Goal: Task Accomplishment & Management: Complete application form

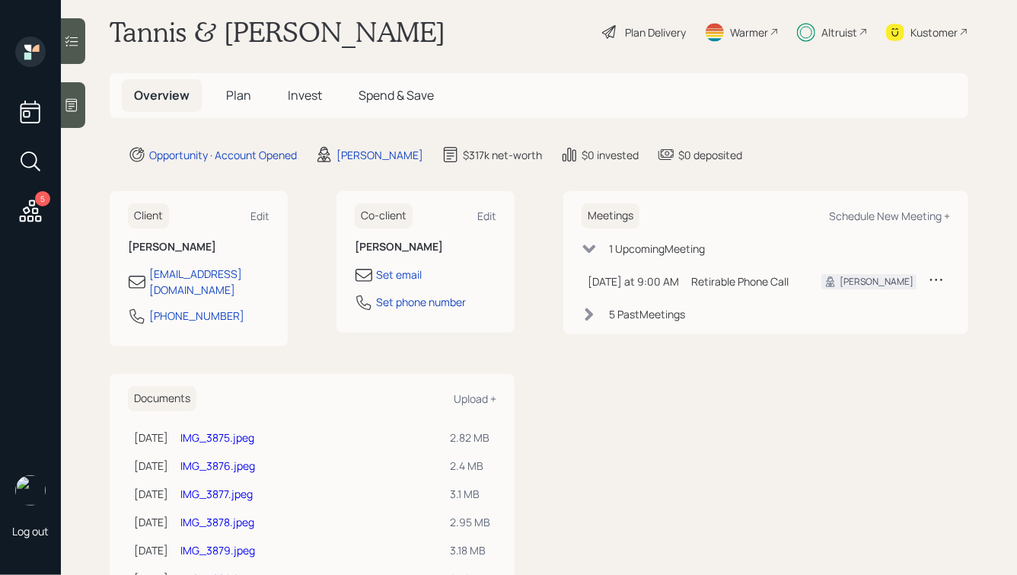
scroll to position [25, 0]
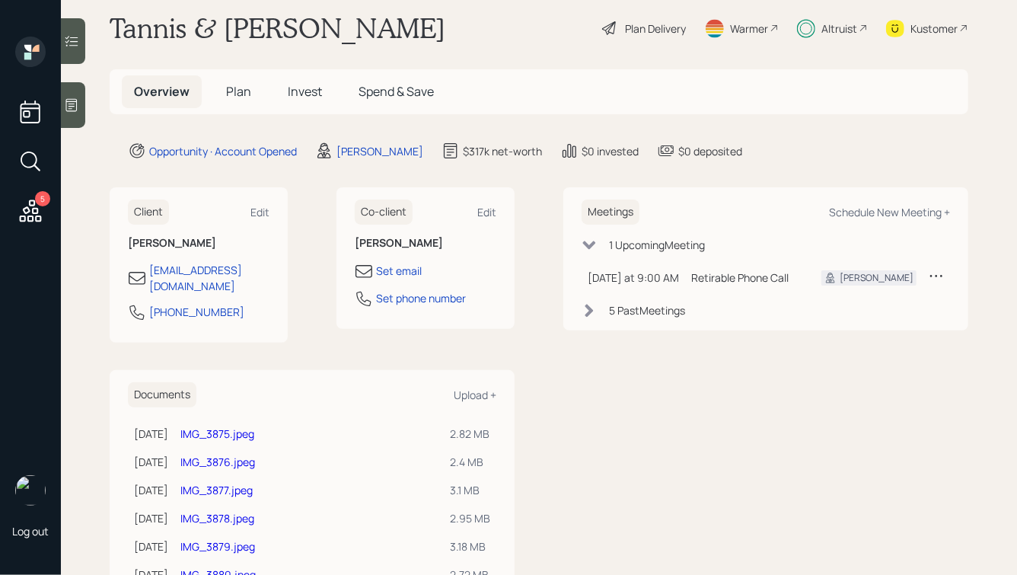
click at [232, 88] on span "Plan" at bounding box center [238, 91] width 25 height 17
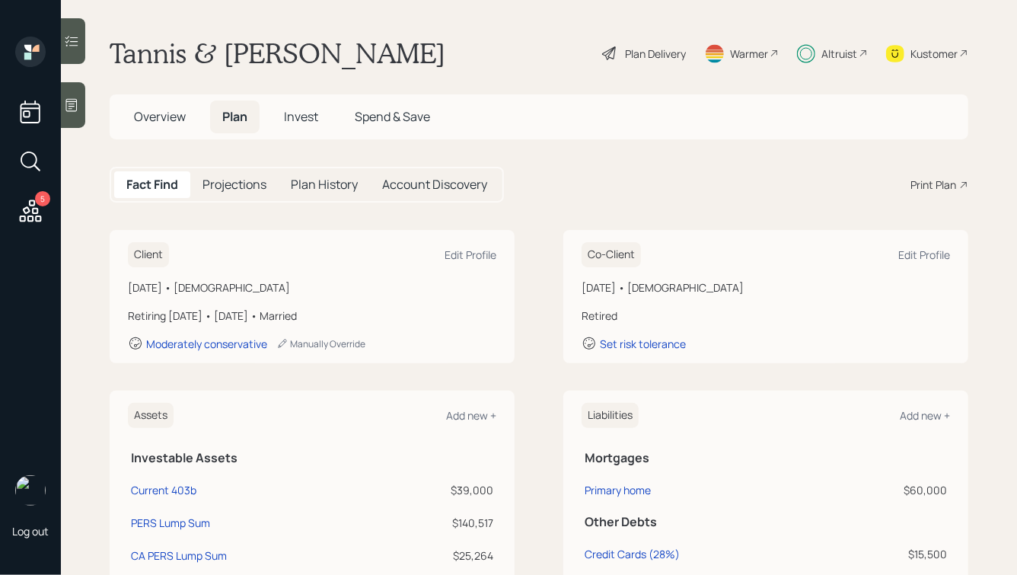
scroll to position [18, 0]
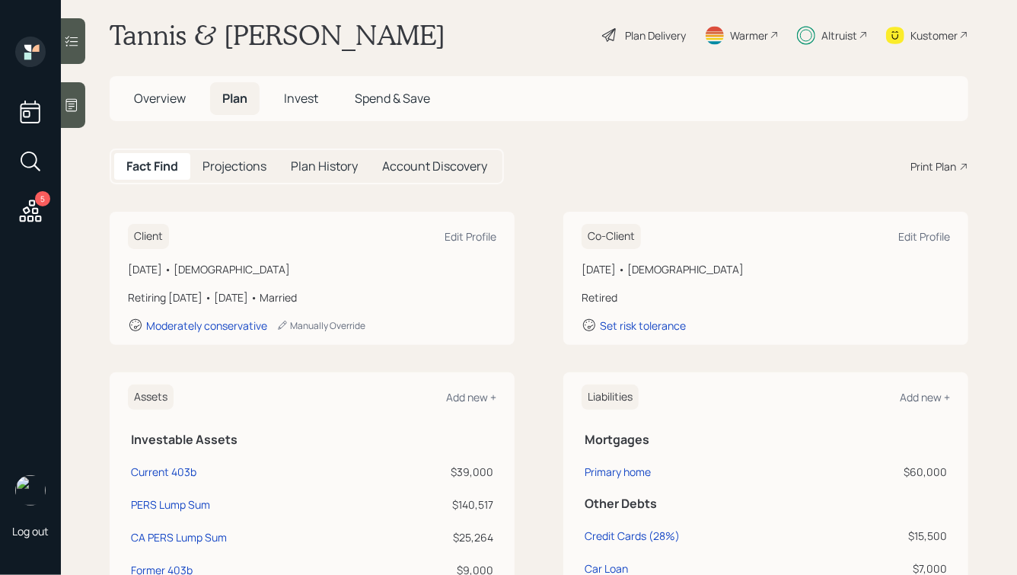
click at [292, 93] on span "Invest" at bounding box center [301, 98] width 34 height 17
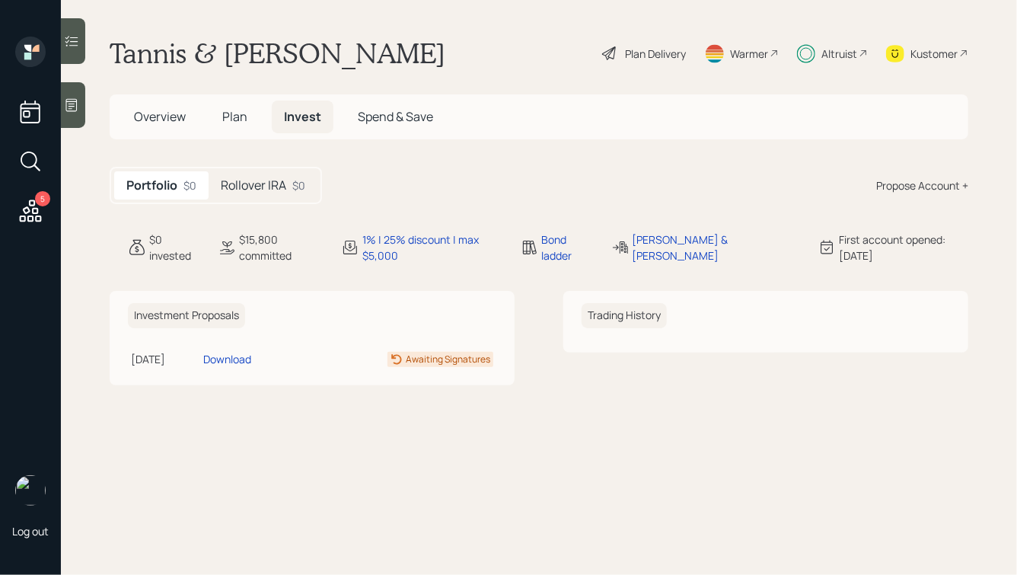
click at [416, 362] on div "Awaiting Signatures" at bounding box center [448, 360] width 85 height 14
click at [273, 180] on h5 "Rollover IRA" at bounding box center [253, 185] width 65 height 14
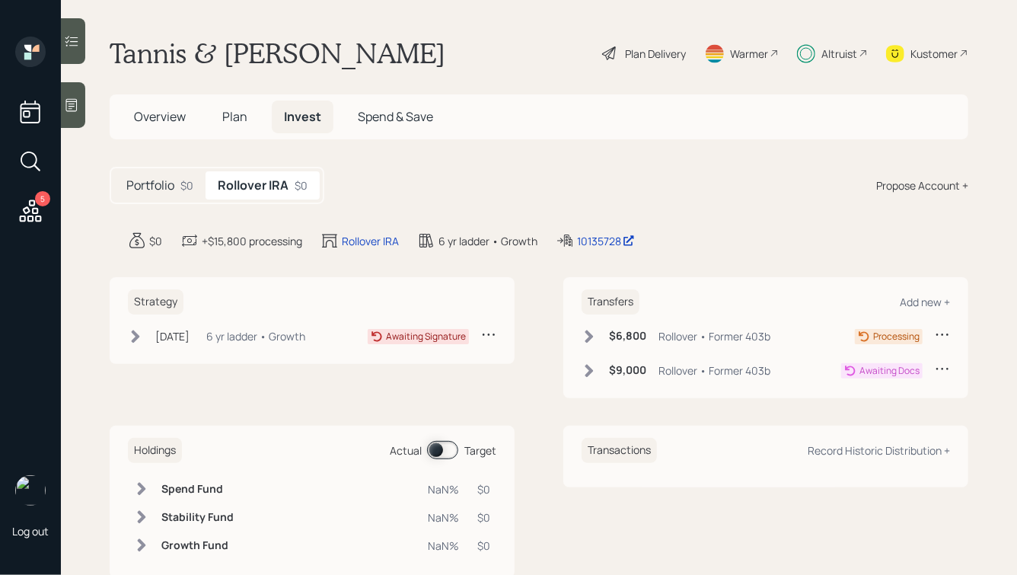
click at [133, 330] on icon at bounding box center [136, 336] width 8 height 13
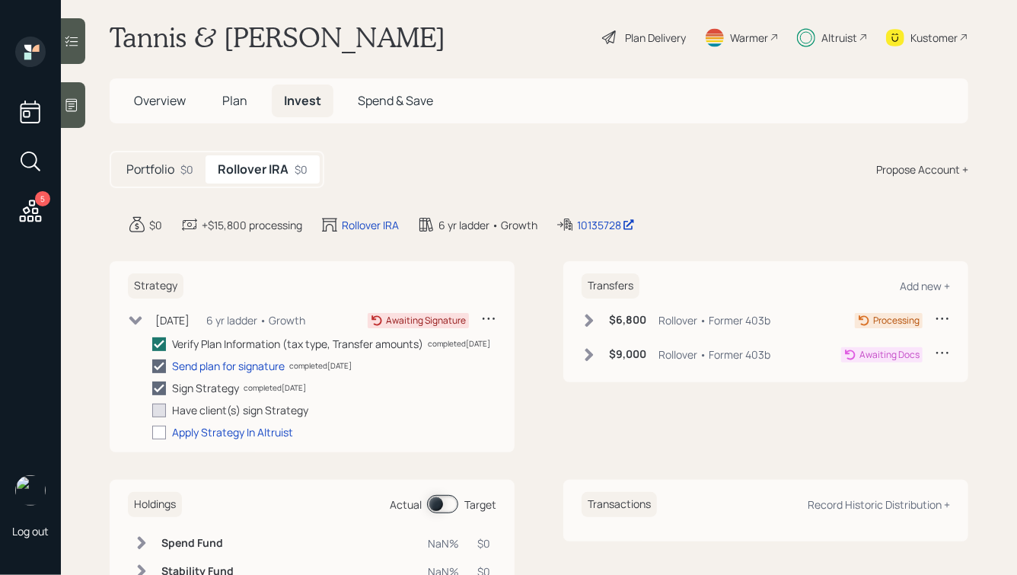
scroll to position [18, 0]
click at [847, 37] on div "Altruist" at bounding box center [840, 36] width 36 height 16
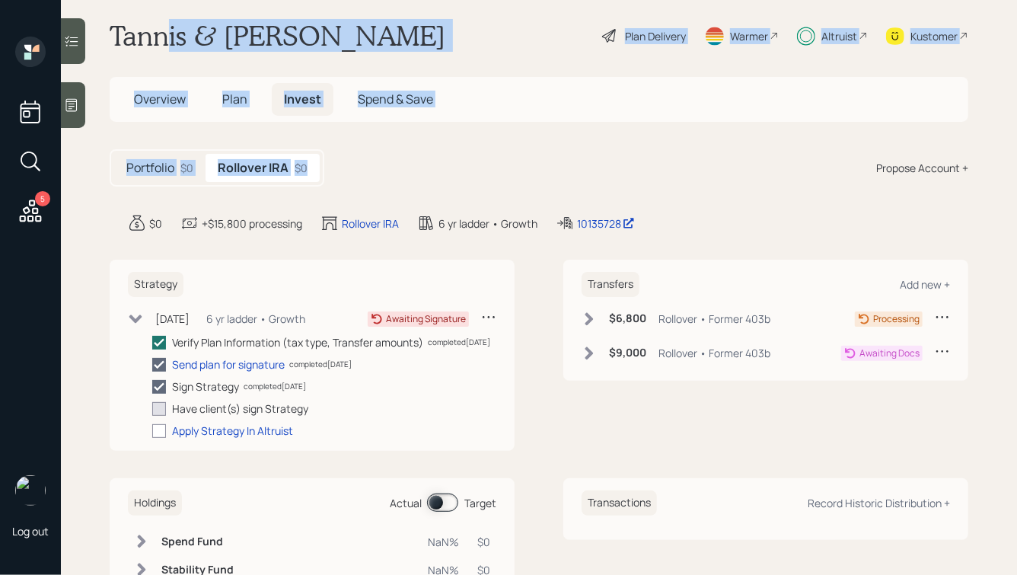
drag, startPoint x: 374, startPoint y: 168, endPoint x: 164, endPoint y: 34, distance: 249.6
click at [164, 34] on main "Tannis & [PERSON_NAME] Plan Delivery Warmer Altruist Kustomer Overview Plan Inv…" at bounding box center [539, 287] width 956 height 575
click at [164, 34] on h1 "Tannis & [PERSON_NAME]" at bounding box center [278, 36] width 336 height 34
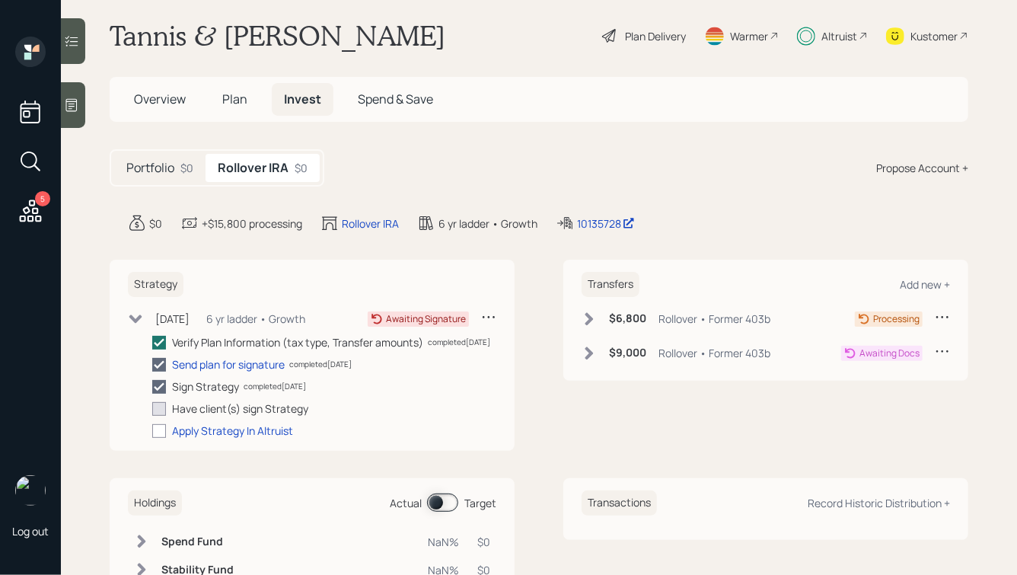
scroll to position [0, 0]
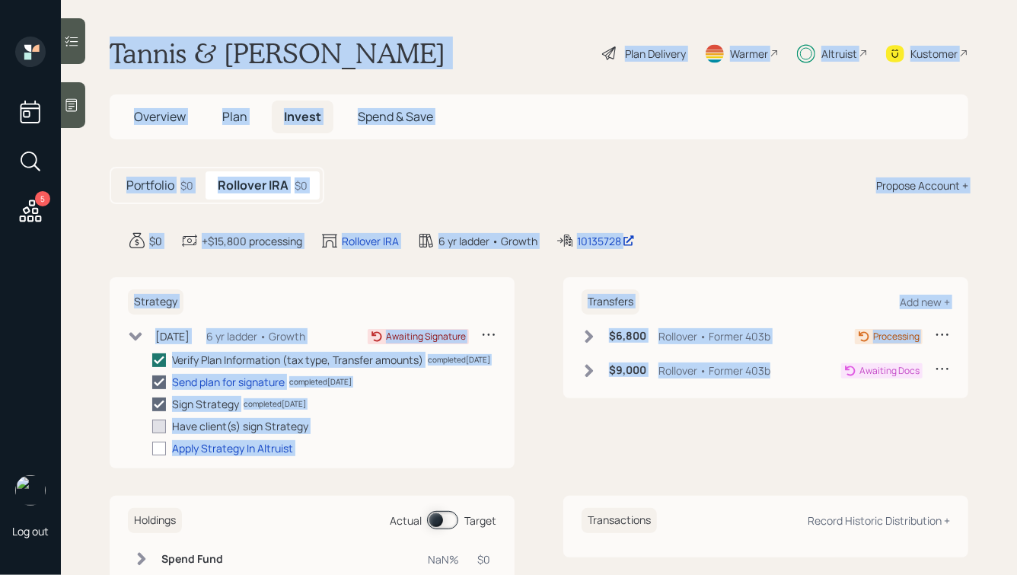
drag, startPoint x: 111, startPoint y: 49, endPoint x: 776, endPoint y: 429, distance: 766.0
click at [776, 429] on main "Tannis & [PERSON_NAME] Plan Delivery Warmer Altruist Kustomer Overview Plan Inv…" at bounding box center [539, 287] width 956 height 575
click at [776, 429] on div "Transfers Add new + $6,800 Rollover • Former 403b Processing $9,000 Rollover • …" at bounding box center [765, 372] width 405 height 191
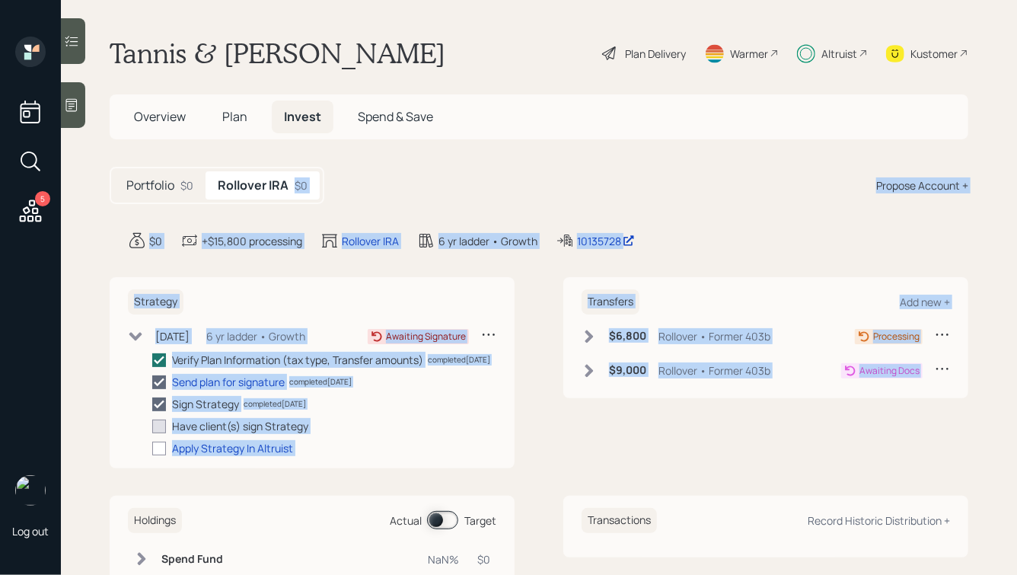
drag, startPoint x: 964, startPoint y: 416, endPoint x: 577, endPoint y: 172, distance: 457.1
click at [579, 173] on main "Tannis & [PERSON_NAME] Plan Delivery Warmer Altruist Kustomer Overview Plan Inv…" at bounding box center [539, 287] width 956 height 575
click at [577, 172] on div "Portfolio $0 Rollover IRA $0 Propose Account +" at bounding box center [539, 185] width 859 height 37
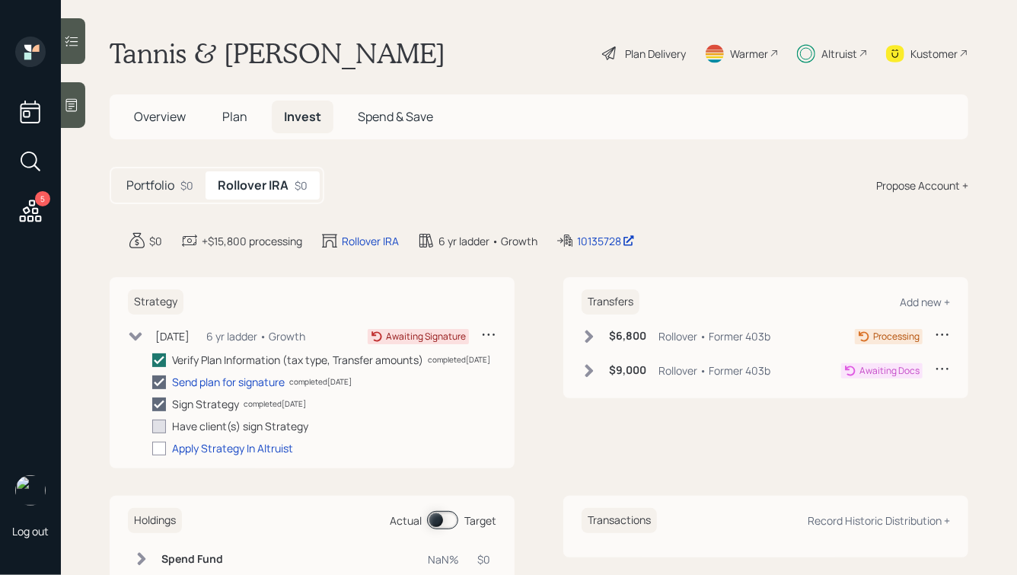
click at [171, 187] on h5 "Portfolio" at bounding box center [150, 185] width 48 height 14
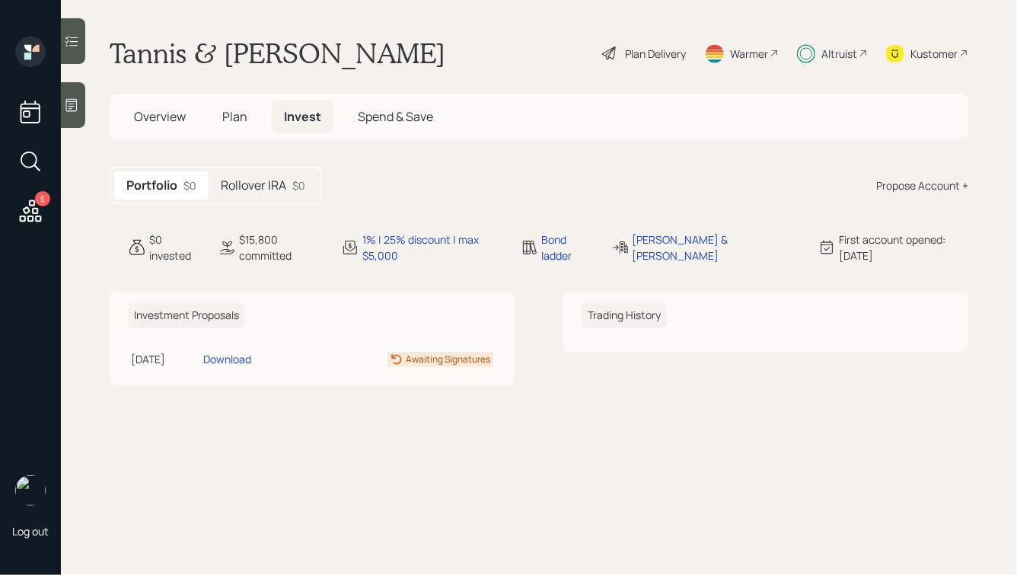
click at [249, 178] on h5 "Rollover IRA" at bounding box center [253, 185] width 65 height 14
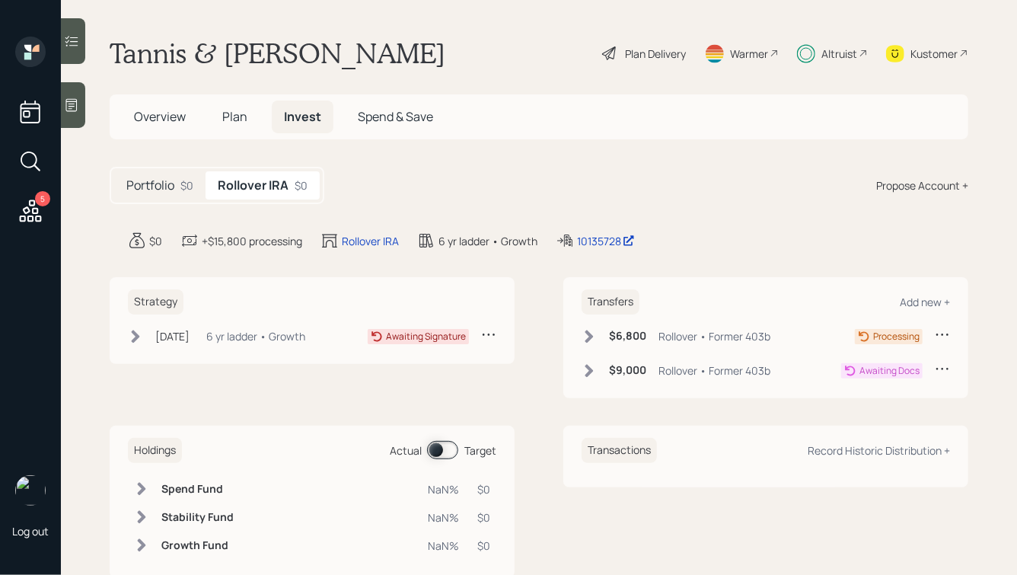
click at [222, 112] on span "Plan" at bounding box center [234, 116] width 25 height 17
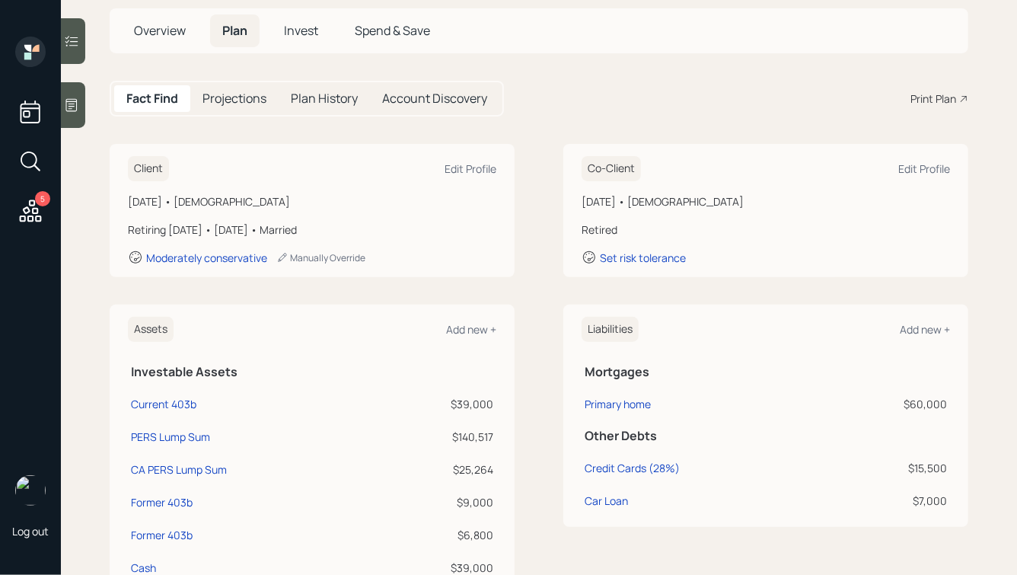
scroll to position [94, 0]
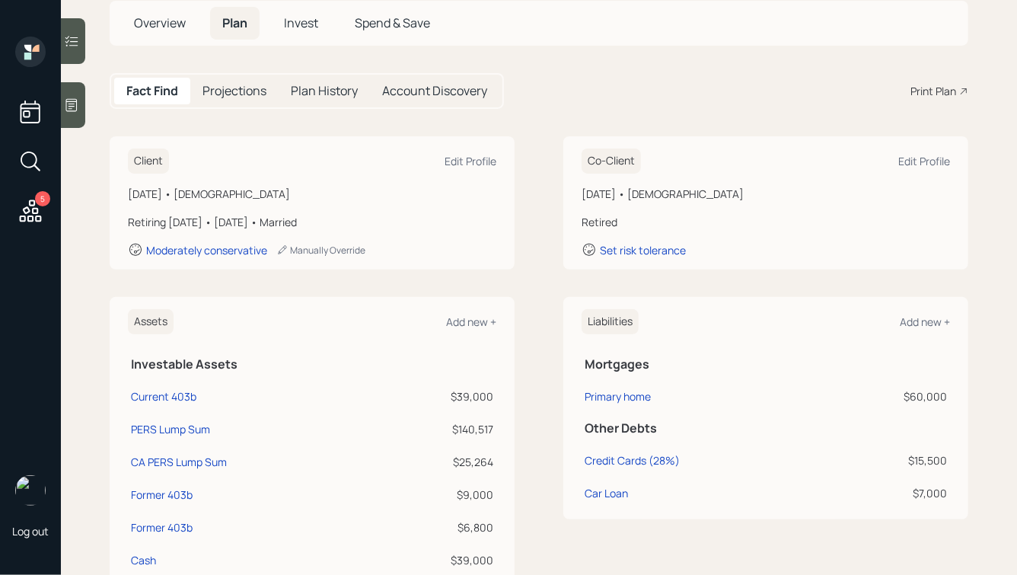
click at [437, 102] on div "Account Discovery" at bounding box center [434, 91] width 129 height 27
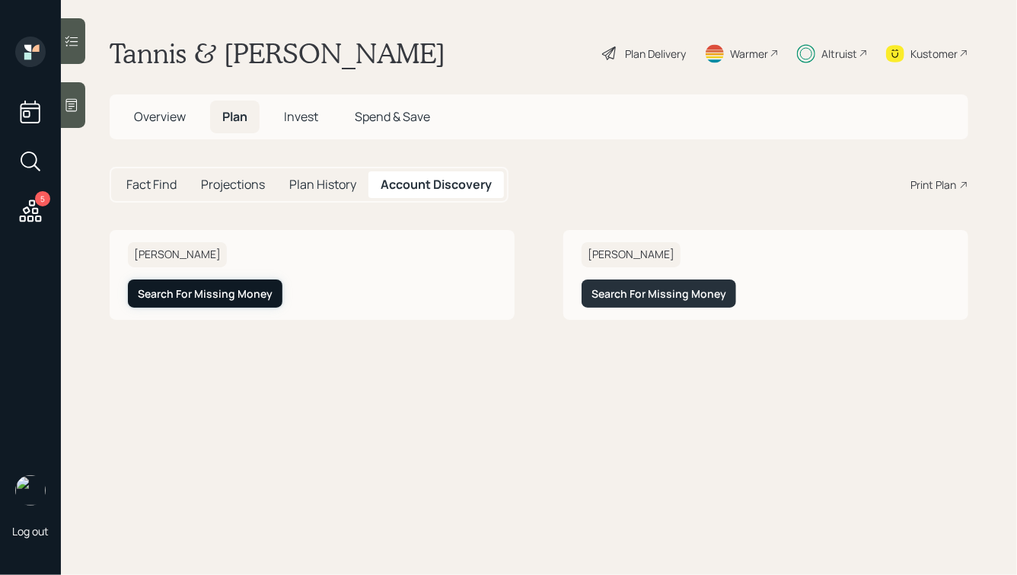
click at [178, 299] on div "Search For Missing Money" at bounding box center [205, 293] width 135 height 15
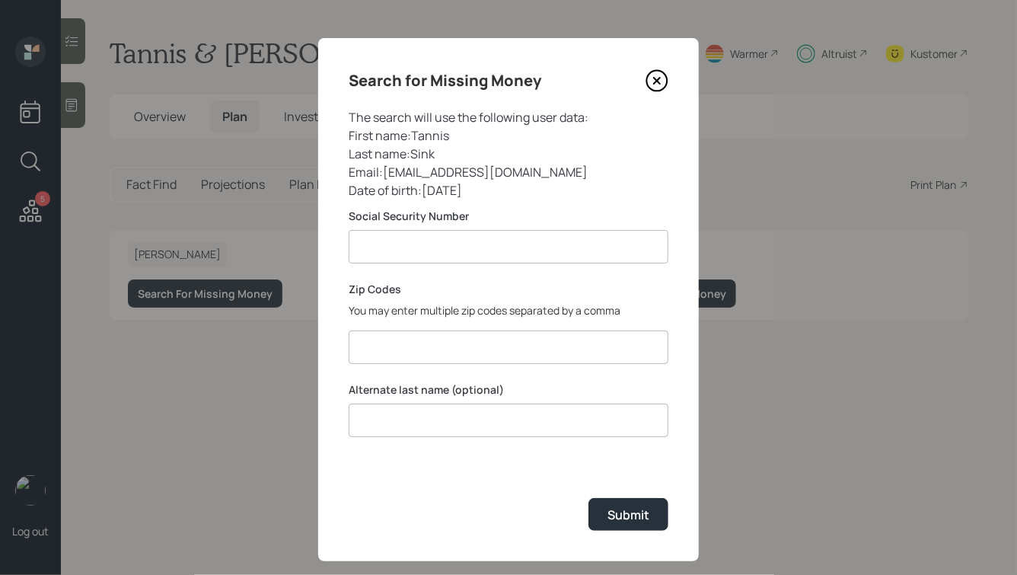
click at [416, 252] on input at bounding box center [509, 247] width 320 height 34
type input "**********"
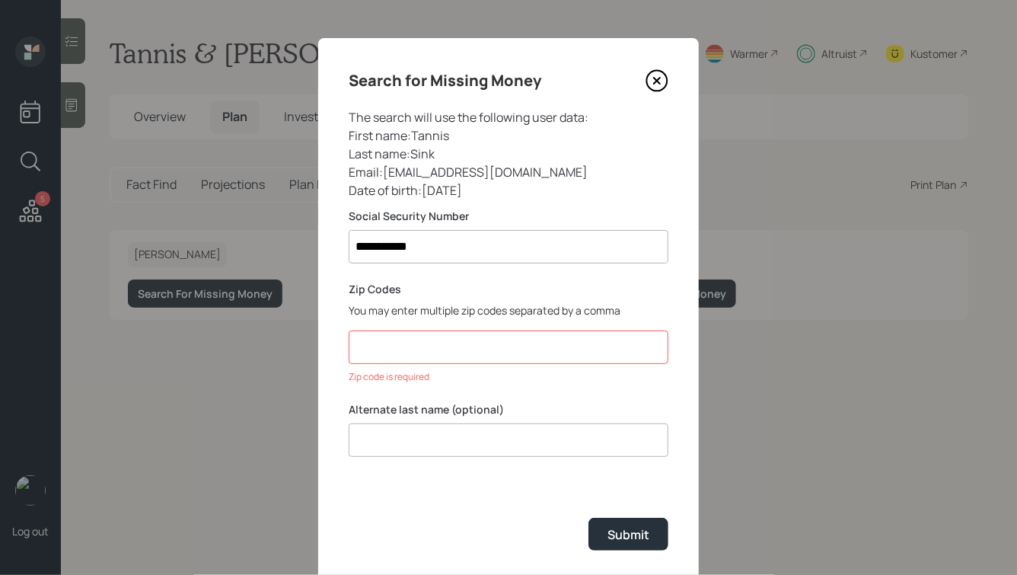
paste input "97305"
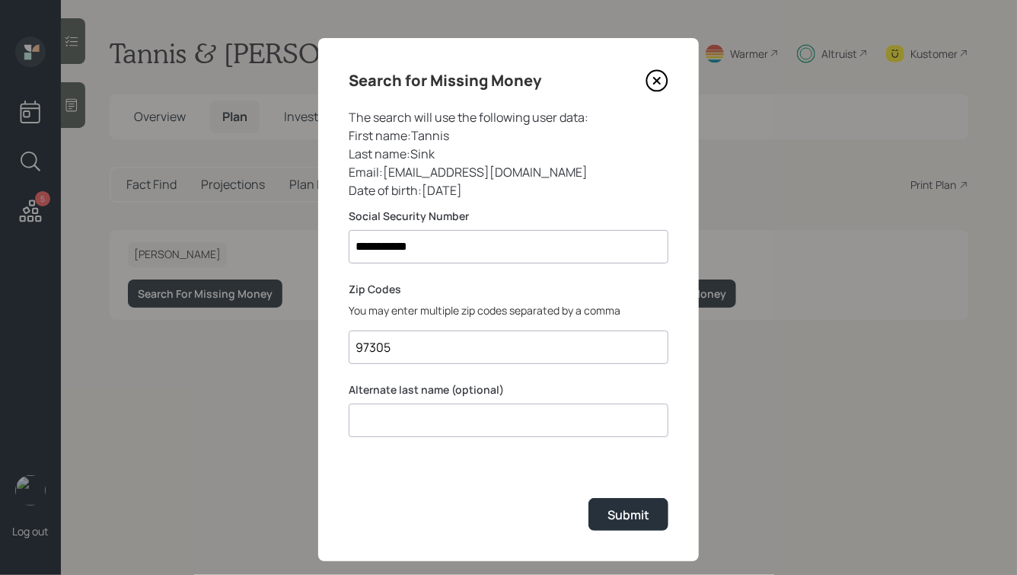
type input "97305"
click at [509, 426] on input at bounding box center [509, 421] width 320 height 34
type input "Furnish"
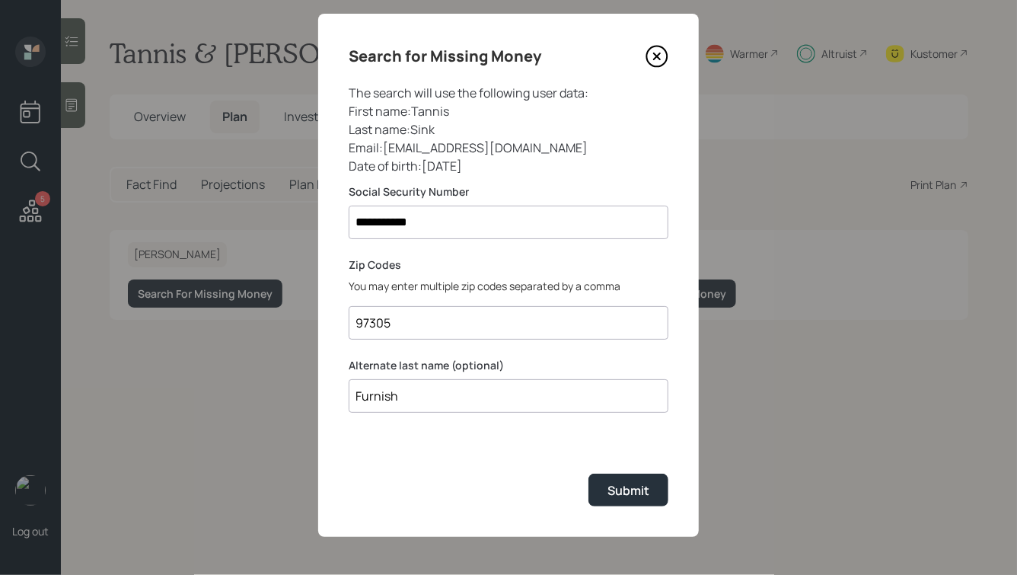
click at [409, 317] on input "97305" at bounding box center [509, 323] width 320 height 34
click at [420, 395] on input "Furnish" at bounding box center [509, 396] width 320 height 34
click at [399, 332] on input "97305" at bounding box center [509, 323] width 320 height 34
click at [421, 249] on div "**********" at bounding box center [508, 275] width 381 height 523
click at [658, 53] on icon at bounding box center [657, 56] width 23 height 23
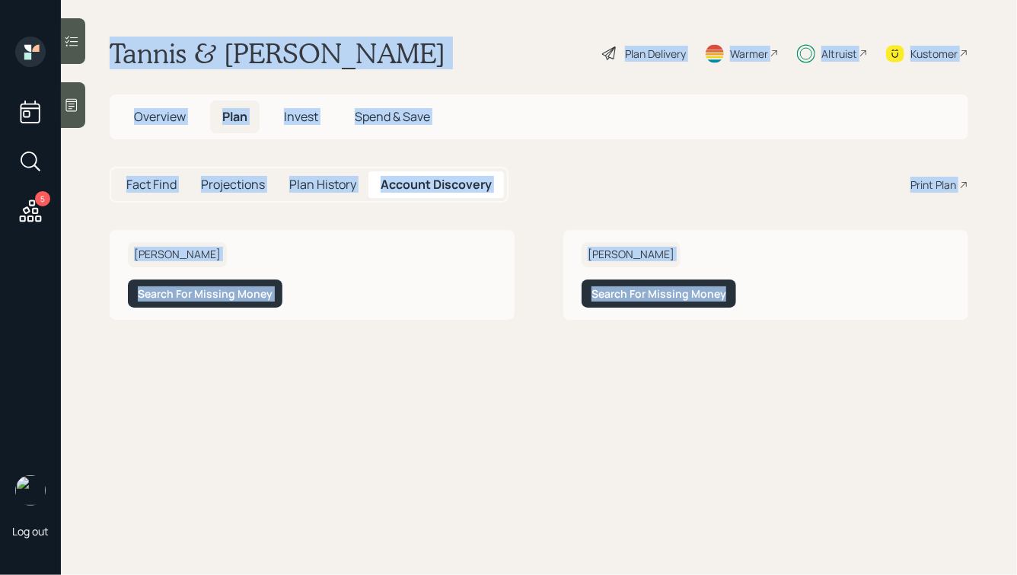
drag, startPoint x: 108, startPoint y: 45, endPoint x: 585, endPoint y: 394, distance: 591.0
click at [585, 394] on main "[PERSON_NAME] & [PERSON_NAME] Plan Delivery Warmer Altruist Kustomer Overview P…" at bounding box center [539, 287] width 956 height 575
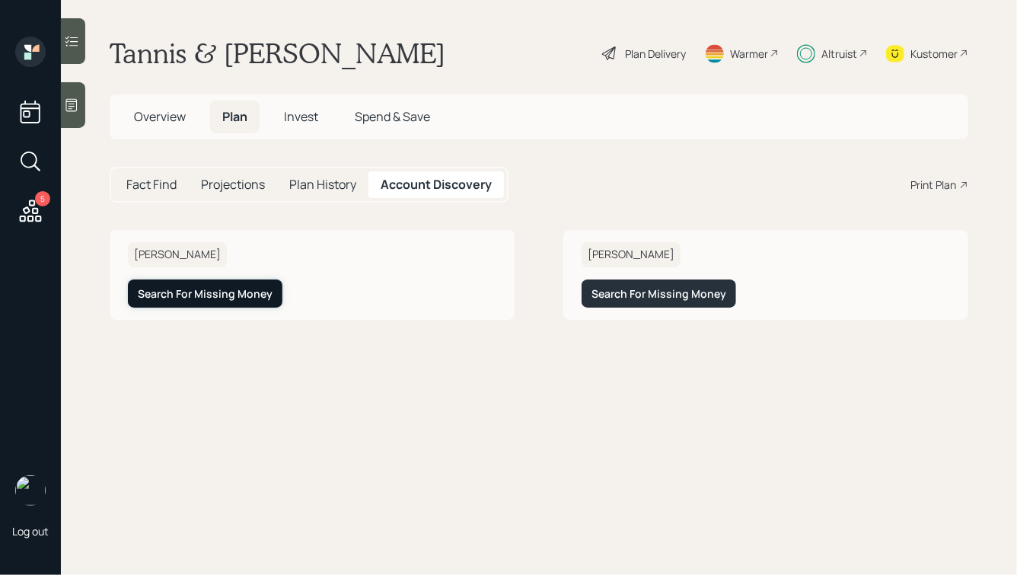
click at [238, 289] on div "Search For Missing Money" at bounding box center [205, 293] width 135 height 15
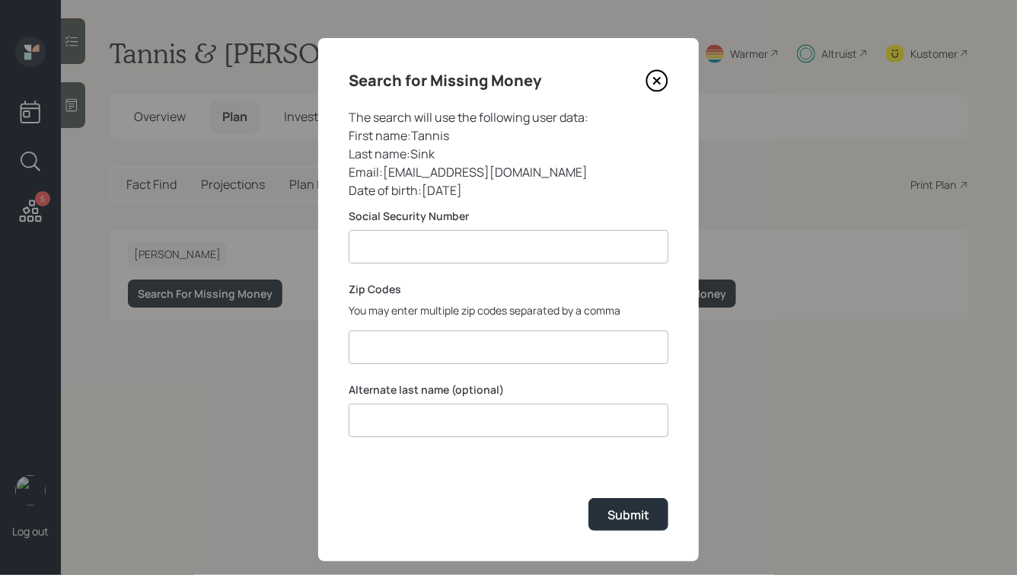
click at [654, 88] on icon at bounding box center [657, 80] width 23 height 23
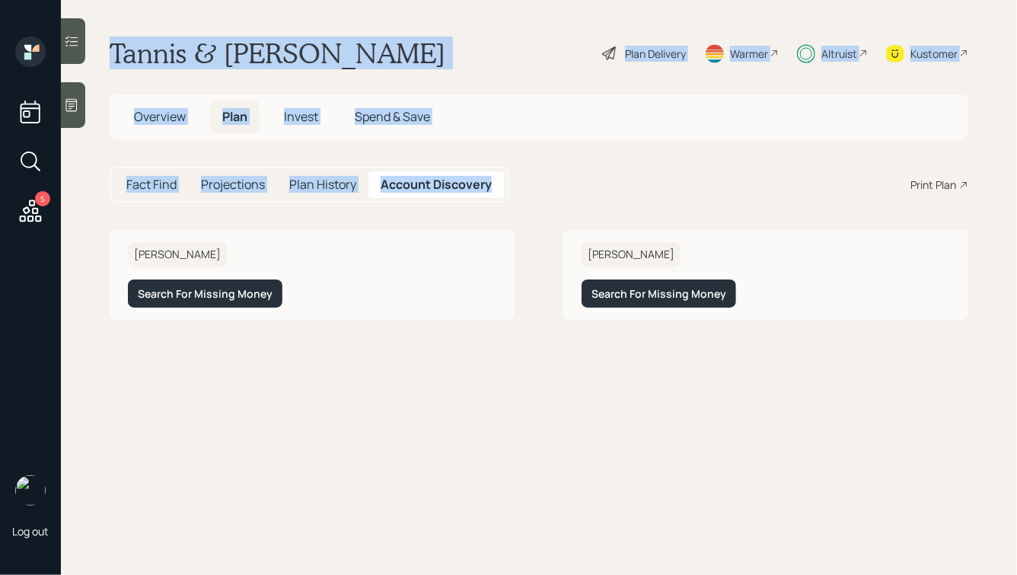
drag, startPoint x: 563, startPoint y: 201, endPoint x: 213, endPoint y: -5, distance: 405.5
click at [213, 0] on html "5 Log out [PERSON_NAME] & [PERSON_NAME] Plan Delivery Warmer Altruist Kustomer …" at bounding box center [508, 287] width 1017 height 575
click at [249, 25] on main "[PERSON_NAME] & [PERSON_NAME] Plan Delivery Warmer Altruist Kustomer Overview P…" at bounding box center [539, 287] width 956 height 575
drag, startPoint x: 110, startPoint y: 52, endPoint x: 448, endPoint y: 294, distance: 415.2
click at [448, 294] on main "[PERSON_NAME] & [PERSON_NAME] Plan Delivery Warmer Altruist Kustomer Overview P…" at bounding box center [539, 287] width 956 height 575
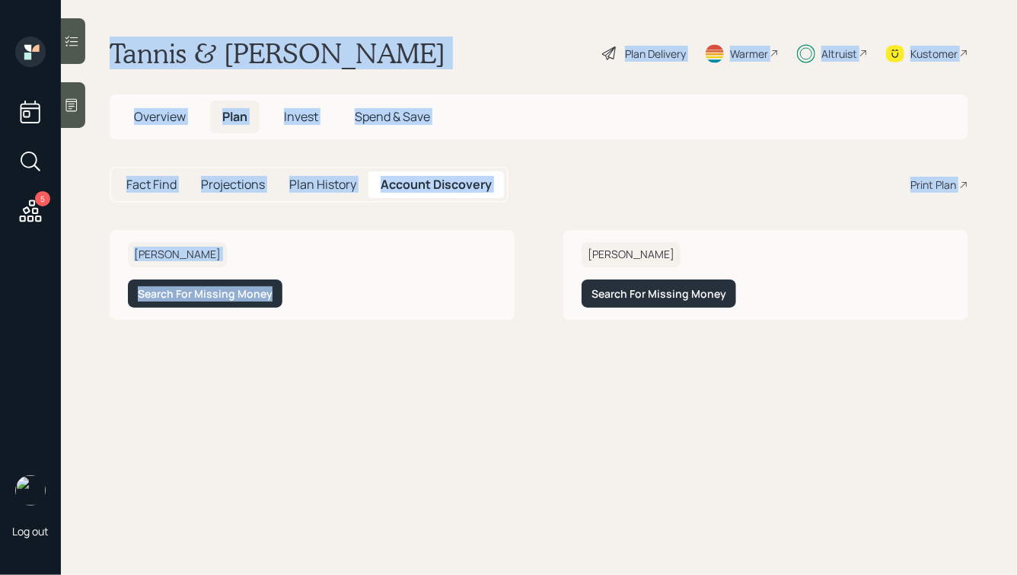
click at [448, 294] on div "[PERSON_NAME] Search For Missing Money" at bounding box center [312, 274] width 405 height 89
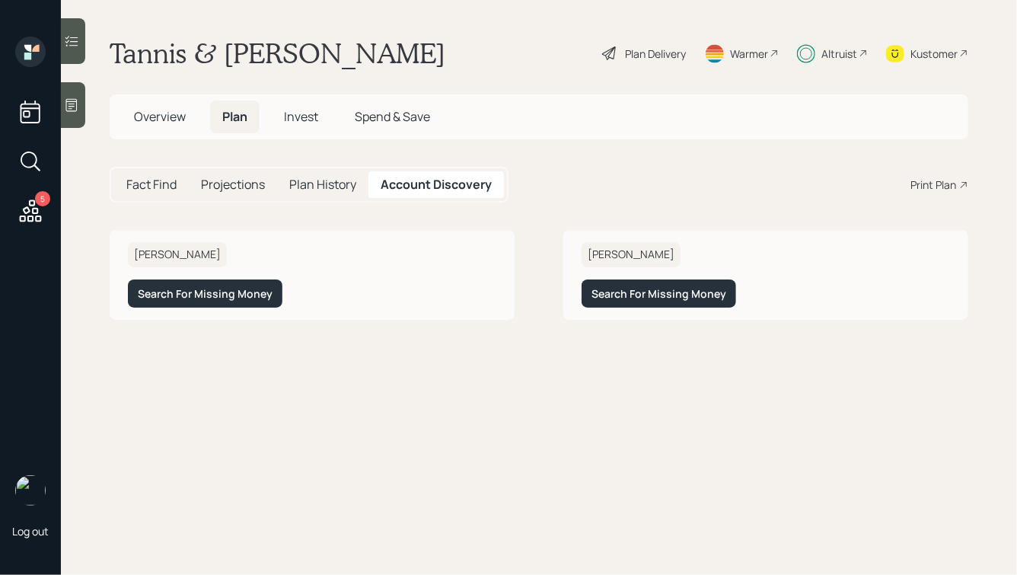
click at [27, 214] on icon at bounding box center [30, 210] width 27 height 27
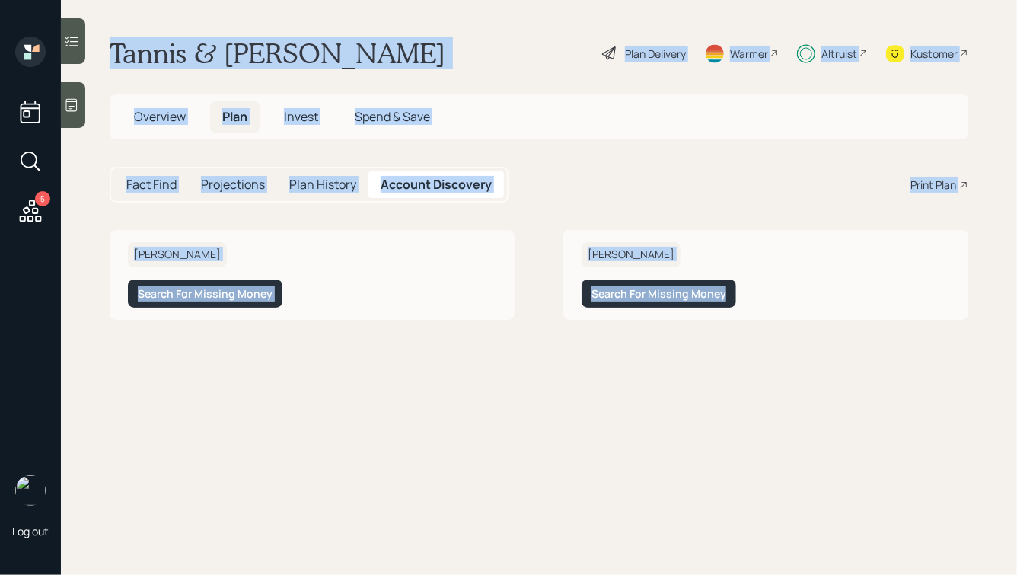
drag, startPoint x: 103, startPoint y: 41, endPoint x: 608, endPoint y: 378, distance: 607.7
click at [609, 378] on main "[PERSON_NAME] & [PERSON_NAME] Plan Delivery Warmer Altruist Kustomer Overview P…" at bounding box center [539, 287] width 956 height 575
click at [608, 378] on main "[PERSON_NAME] & [PERSON_NAME] Plan Delivery Warmer Altruist Kustomer Overview P…" at bounding box center [539, 287] width 956 height 575
drag, startPoint x: 796, startPoint y: 362, endPoint x: 314, endPoint y: 15, distance: 594.0
click at [316, 15] on main "[PERSON_NAME] & [PERSON_NAME] Plan Delivery Warmer Altruist Kustomer Overview P…" at bounding box center [539, 287] width 956 height 575
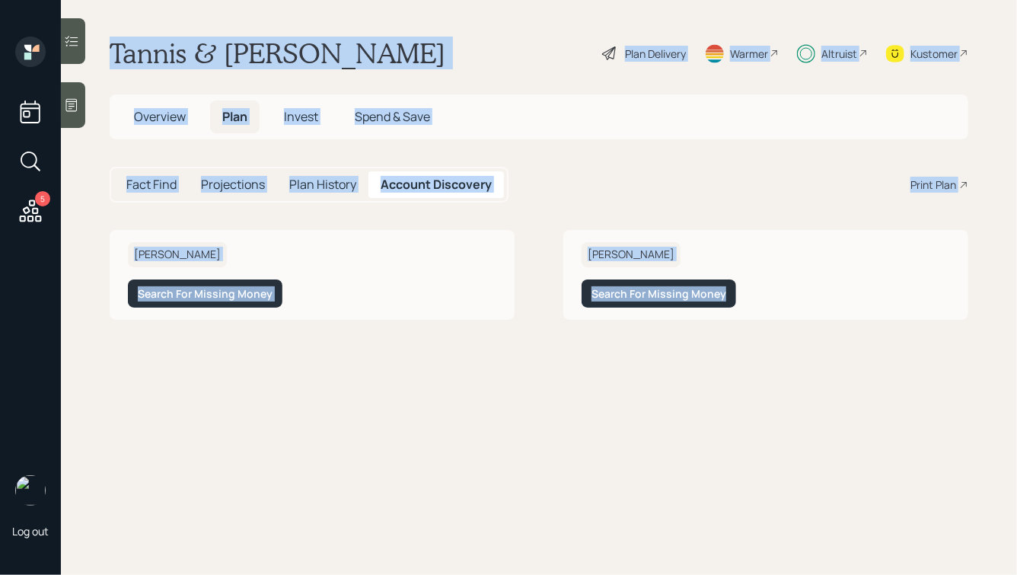
click at [294, 39] on h1 "Tannis & [PERSON_NAME]" at bounding box center [278, 54] width 336 height 34
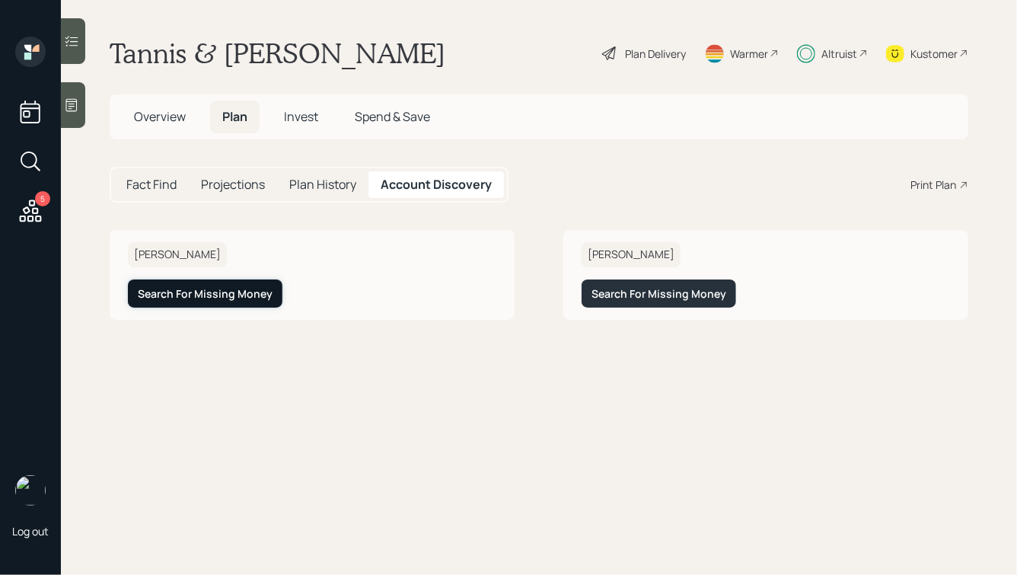
click at [187, 292] on div "Search For Missing Money" at bounding box center [205, 293] width 135 height 15
